Goal: Task Accomplishment & Management: Use online tool/utility

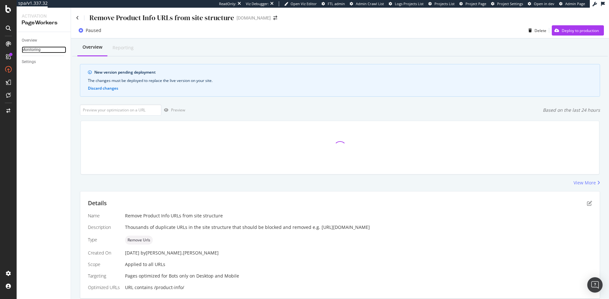
click at [34, 49] on div "Monitoring" at bounding box center [31, 49] width 19 height 7
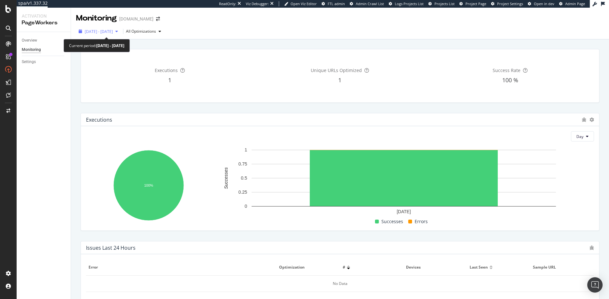
click at [109, 29] on span "2025 Aug. 12th - Sep. 8th" at bounding box center [99, 31] width 28 height 5
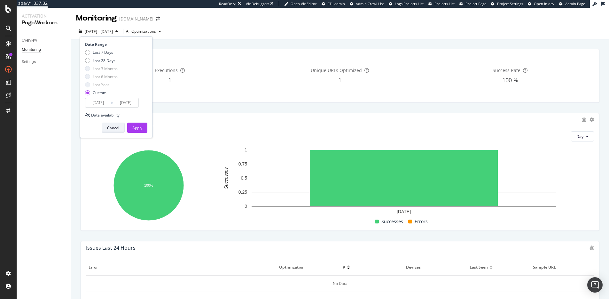
click at [121, 130] on button "Cancel" at bounding box center [113, 127] width 23 height 10
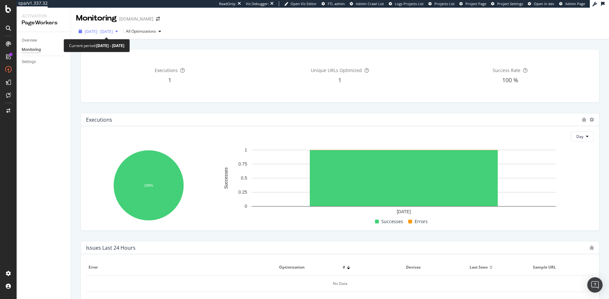
click at [110, 31] on span "2025 Aug. 12th - Sep. 8th" at bounding box center [99, 31] width 28 height 5
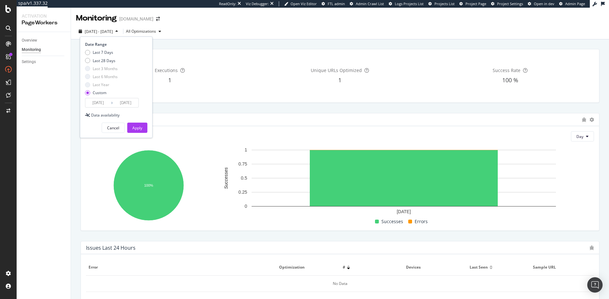
click at [96, 100] on input "2025/08/12" at bounding box center [98, 102] width 26 height 9
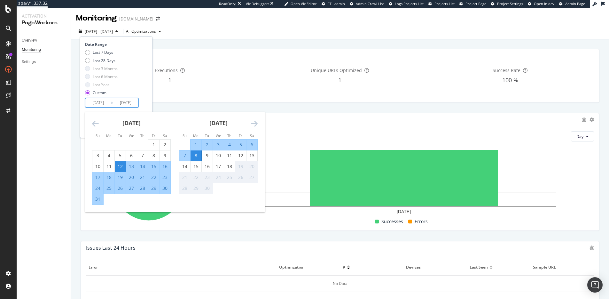
click at [96, 121] on icon "Move backward to switch to the previous month." at bounding box center [95, 124] width 7 height 8
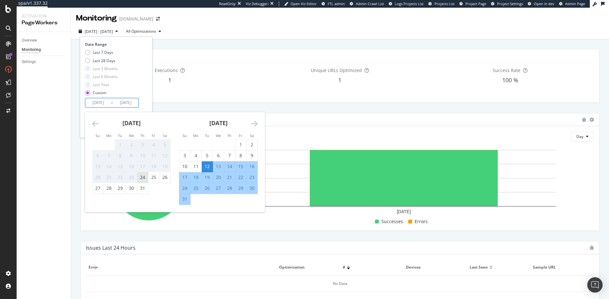
click at [144, 176] on div "24" at bounding box center [142, 177] width 11 height 6
type input "2025/07/24"
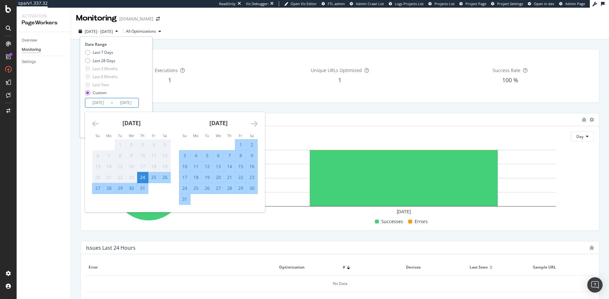
click at [188, 203] on div "31" at bounding box center [184, 199] width 11 height 11
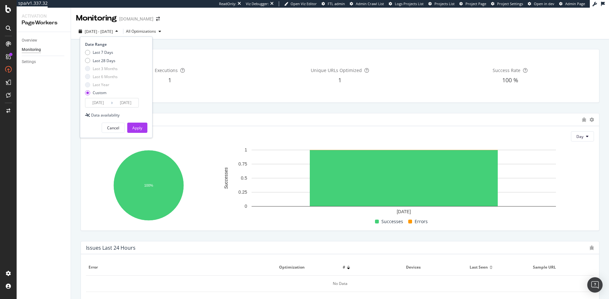
type input "2025/08/31"
click at [135, 125] on div "Apply" at bounding box center [137, 127] width 10 height 5
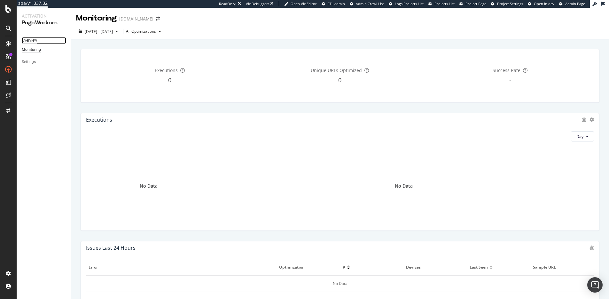
click at [37, 40] on div "Overview" at bounding box center [29, 40] width 15 height 7
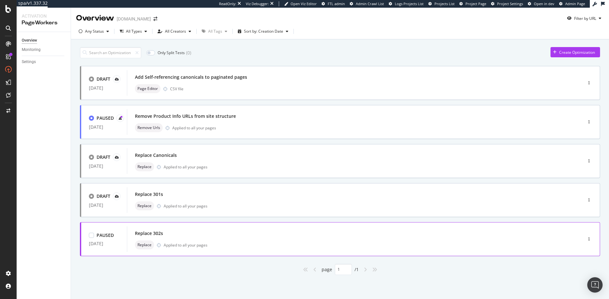
click at [202, 234] on div "Replace 302s" at bounding box center [345, 233] width 421 height 9
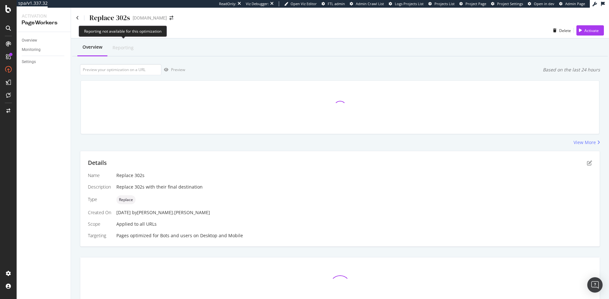
click at [129, 46] on div "Reporting" at bounding box center [123, 47] width 21 height 6
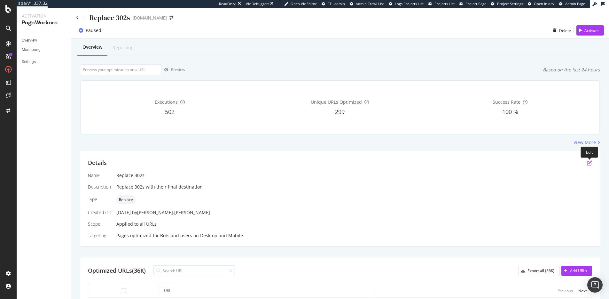
click at [588, 164] on icon "pen-to-square" at bounding box center [589, 162] width 5 height 5
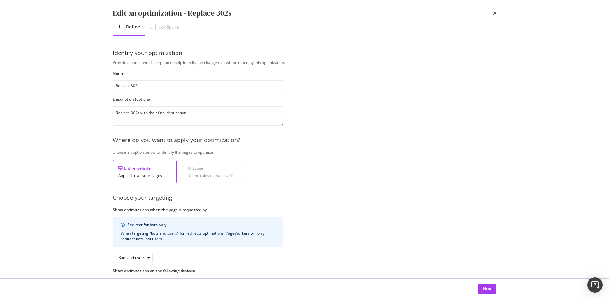
click at [203, 168] on div "Scope" at bounding box center [213, 167] width 53 height 5
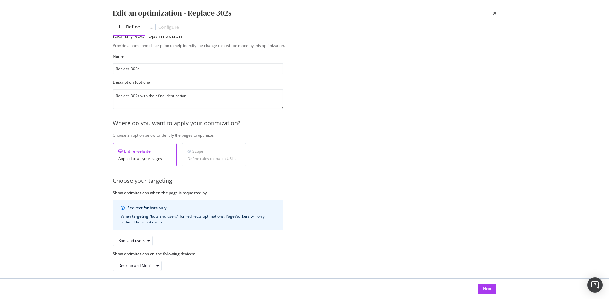
scroll to position [22, 0]
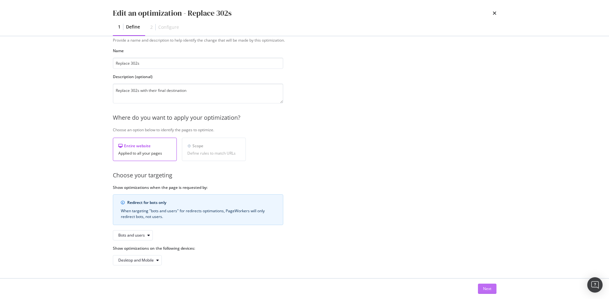
click at [480, 292] on button "Next" at bounding box center [487, 288] width 19 height 10
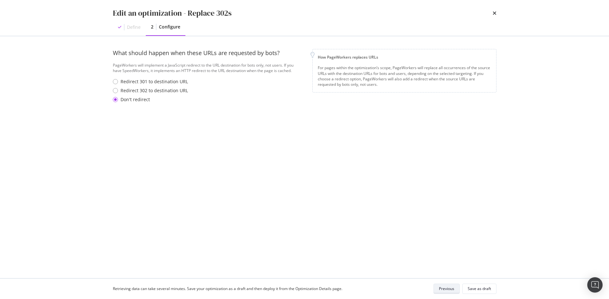
scroll to position [0, 0]
click at [493, 14] on icon "times" at bounding box center [495, 13] width 4 height 5
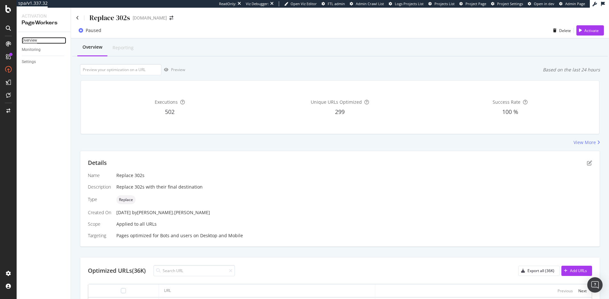
click at [36, 39] on div "Overview" at bounding box center [29, 40] width 15 height 7
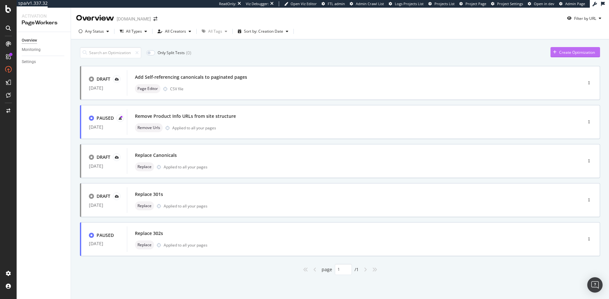
click at [562, 52] on div "Create Optimization" at bounding box center [577, 52] width 36 height 5
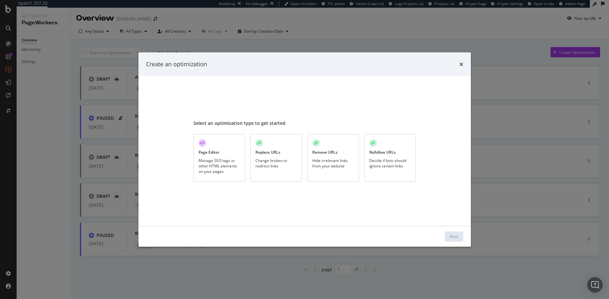
click at [261, 161] on div "Change broken or redirect links" at bounding box center [277, 162] width 42 height 11
click at [457, 239] on div "Next" at bounding box center [454, 236] width 8 height 10
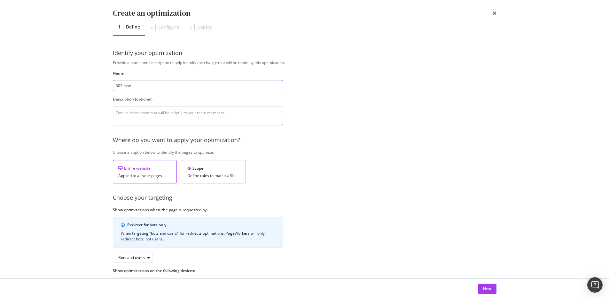
type input "302 new"
click at [212, 176] on div "Define rules to match URLs" at bounding box center [213, 175] width 53 height 4
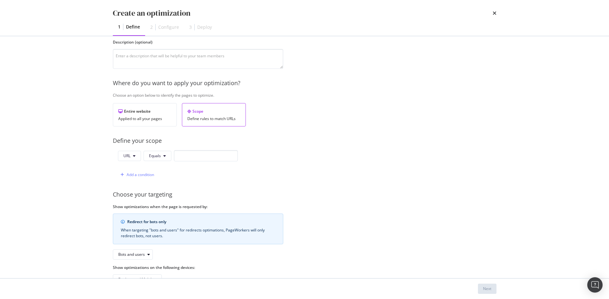
scroll to position [76, 0]
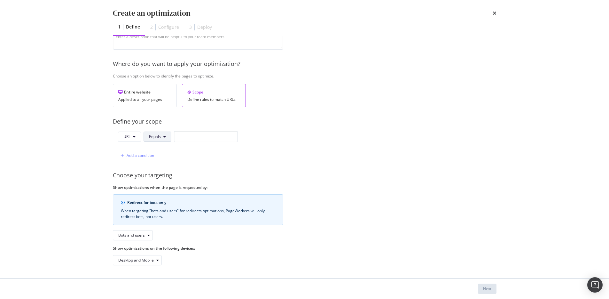
click at [155, 137] on span "Equals" at bounding box center [155, 136] width 12 height 5
click at [108, 139] on div "Identify your optimization Provide a name and description to help identify the …" at bounding box center [304, 157] width 409 height 242
click at [167, 138] on button "Equals" at bounding box center [158, 136] width 28 height 10
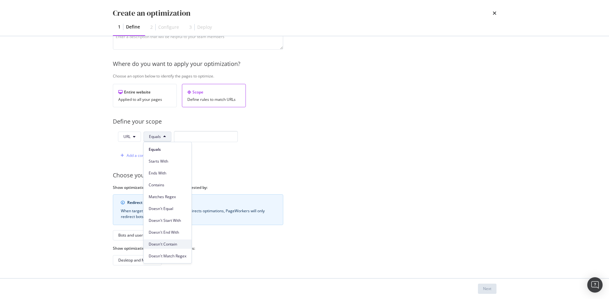
click at [166, 240] on div "Doesn't Contain" at bounding box center [168, 243] width 48 height 9
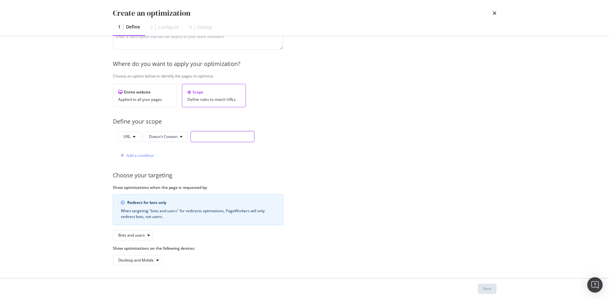
click at [201, 135] on input "modal" at bounding box center [223, 136] width 64 height 11
type input "/account"
click at [355, 167] on div "Provide a name and description to help identify the change that will be made by…" at bounding box center [305, 124] width 384 height 281
click at [488, 285] on div "Next" at bounding box center [487, 289] width 8 height 10
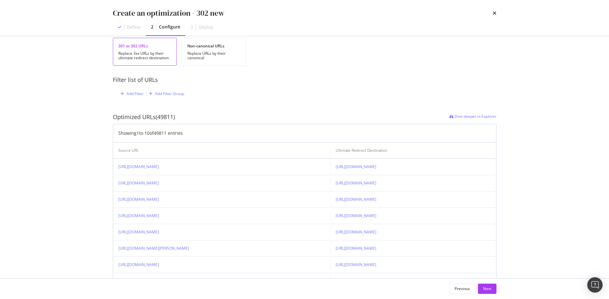
scroll to position [77, 0]
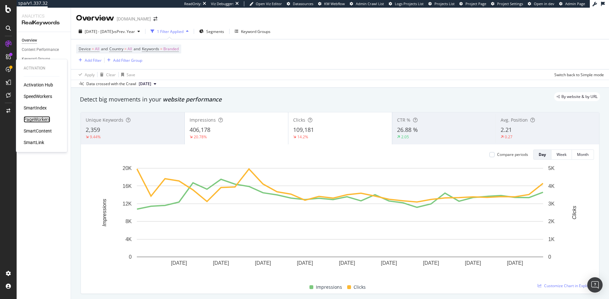
click at [32, 119] on div "PageWorkers" at bounding box center [37, 119] width 27 height 6
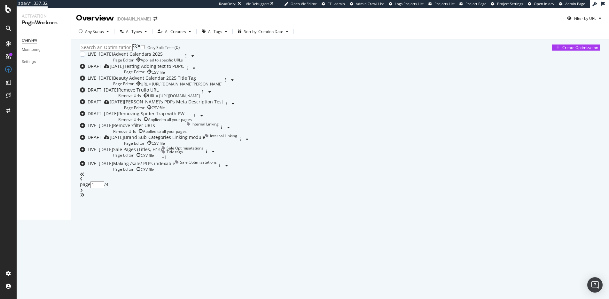
click at [183, 57] on div "Advent Calendars 2025" at bounding box center [148, 54] width 70 height 6
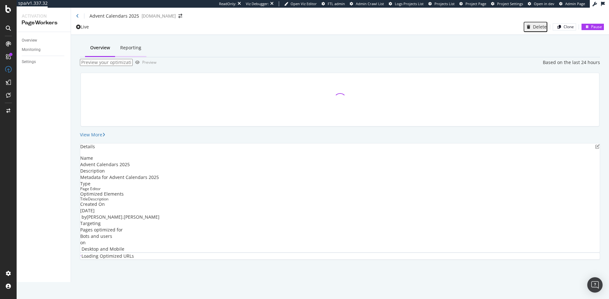
click at [126, 47] on div "Reporting" at bounding box center [130, 47] width 21 height 6
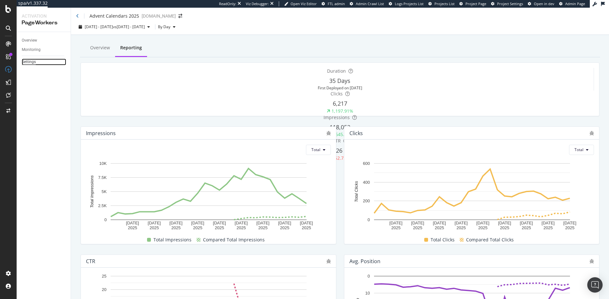
click at [30, 61] on div "Settings" at bounding box center [29, 62] width 14 height 7
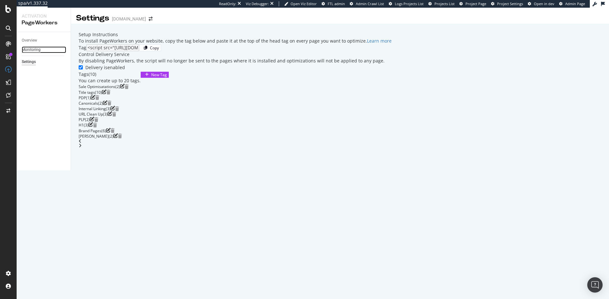
click at [35, 49] on div "Monitoring" at bounding box center [31, 49] width 19 height 7
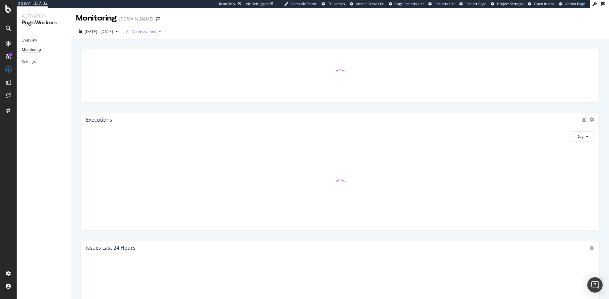
click at [164, 32] on div "button" at bounding box center [160, 31] width 8 height 4
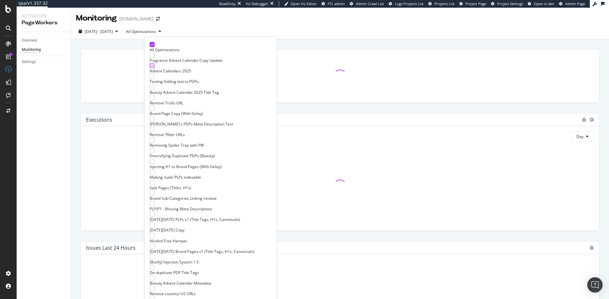
click at [153, 68] on div at bounding box center [152, 65] width 5 height 5
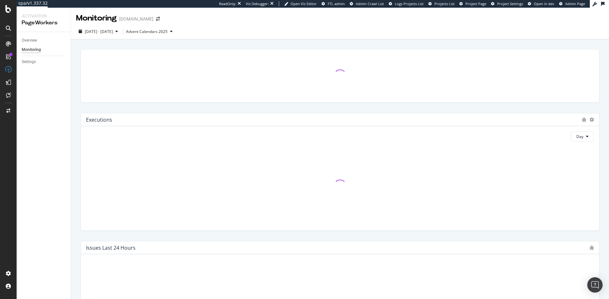
click at [244, 29] on div "[DATE] - [DATE] Advent Calendars 2025" at bounding box center [340, 32] width 538 height 13
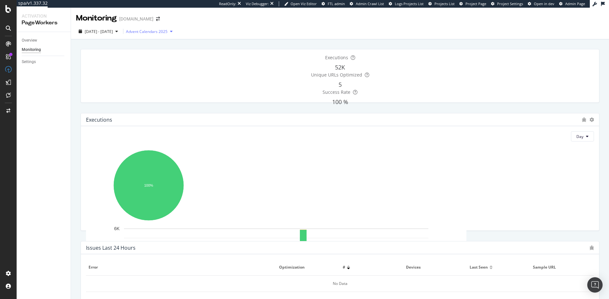
click at [161, 29] on div "Advent Calendars 2025" at bounding box center [147, 31] width 42 height 5
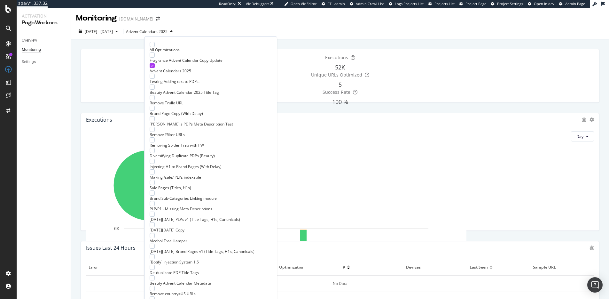
click at [161, 47] on div "All Optimizations" at bounding box center [211, 49] width 122 height 5
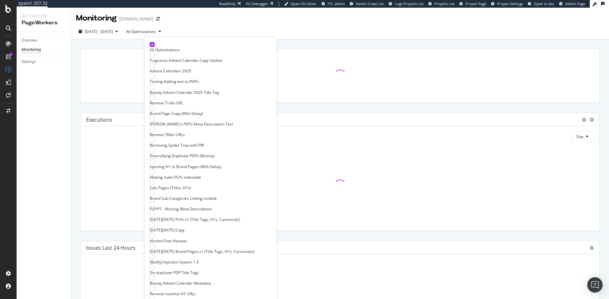
click at [281, 28] on div "[DATE] - [DATE] All Optimizations" at bounding box center [340, 32] width 538 height 13
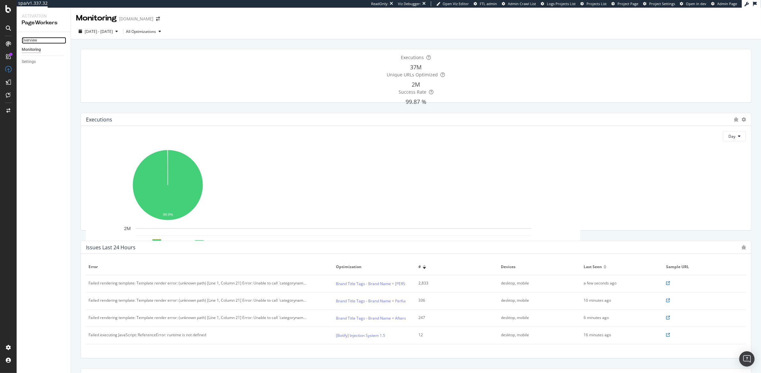
click at [38, 42] on link "Overview" at bounding box center [44, 40] width 44 height 7
